Goal: Ask a question

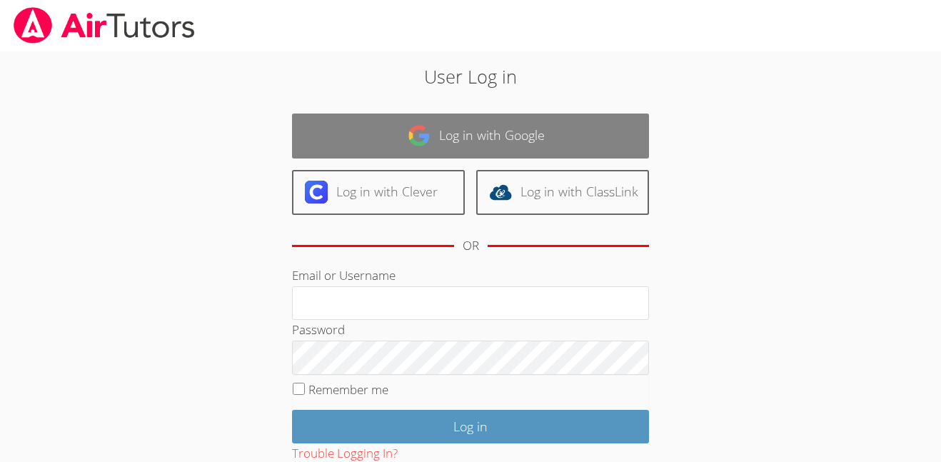
click at [482, 126] on link "Log in with Google" at bounding box center [470, 135] width 357 height 45
click at [483, 133] on link "Log in with Google" at bounding box center [470, 135] width 357 height 45
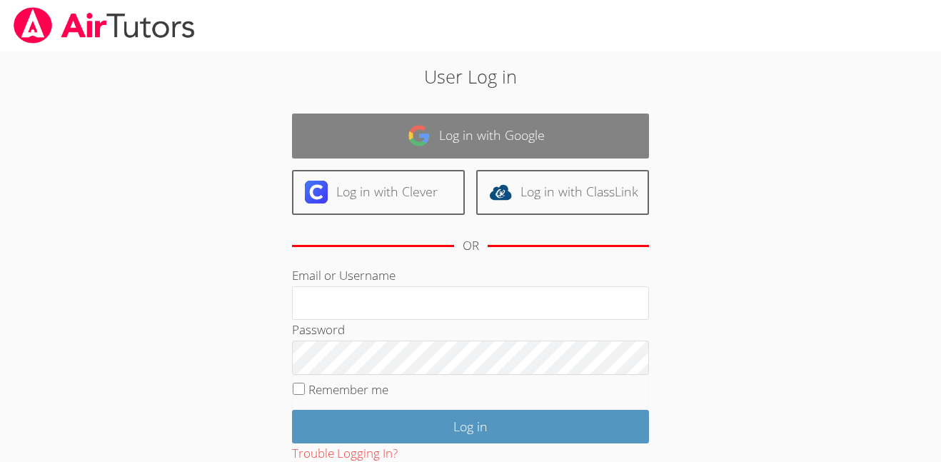
click at [483, 133] on link "Log in with Google" at bounding box center [470, 135] width 357 height 45
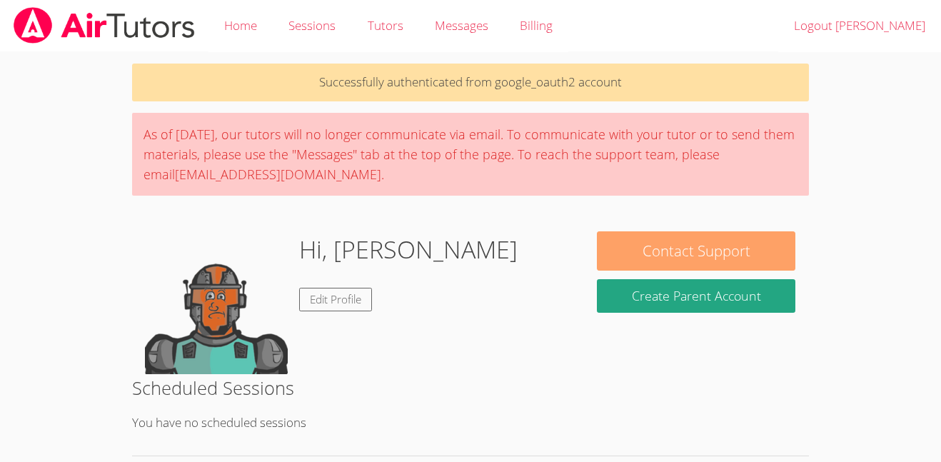
click at [741, 249] on button "Contact Support" at bounding box center [696, 250] width 198 height 39
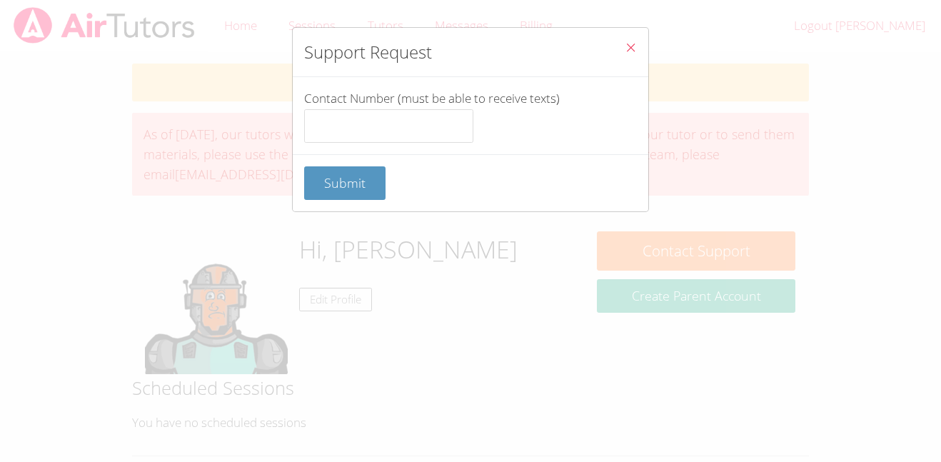
click at [628, 45] on icon "Close" at bounding box center [630, 47] width 12 height 12
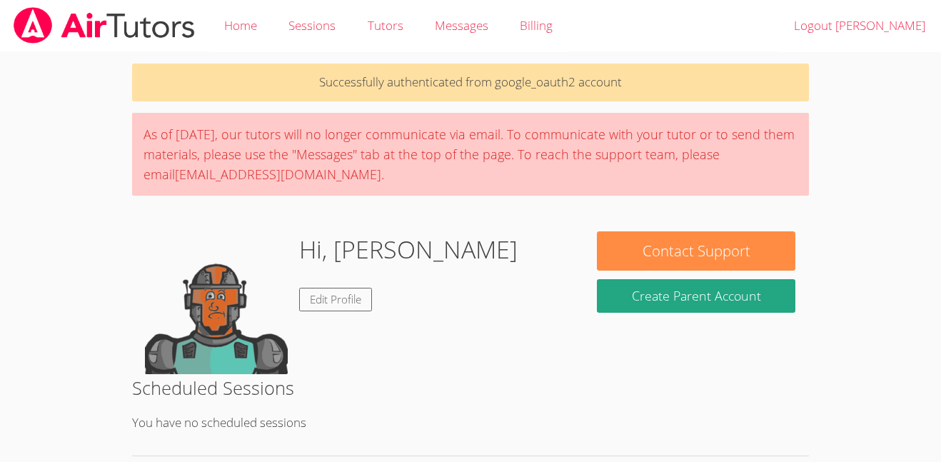
scroll to position [37, 0]
